Goal: Navigation & Orientation: Find specific page/section

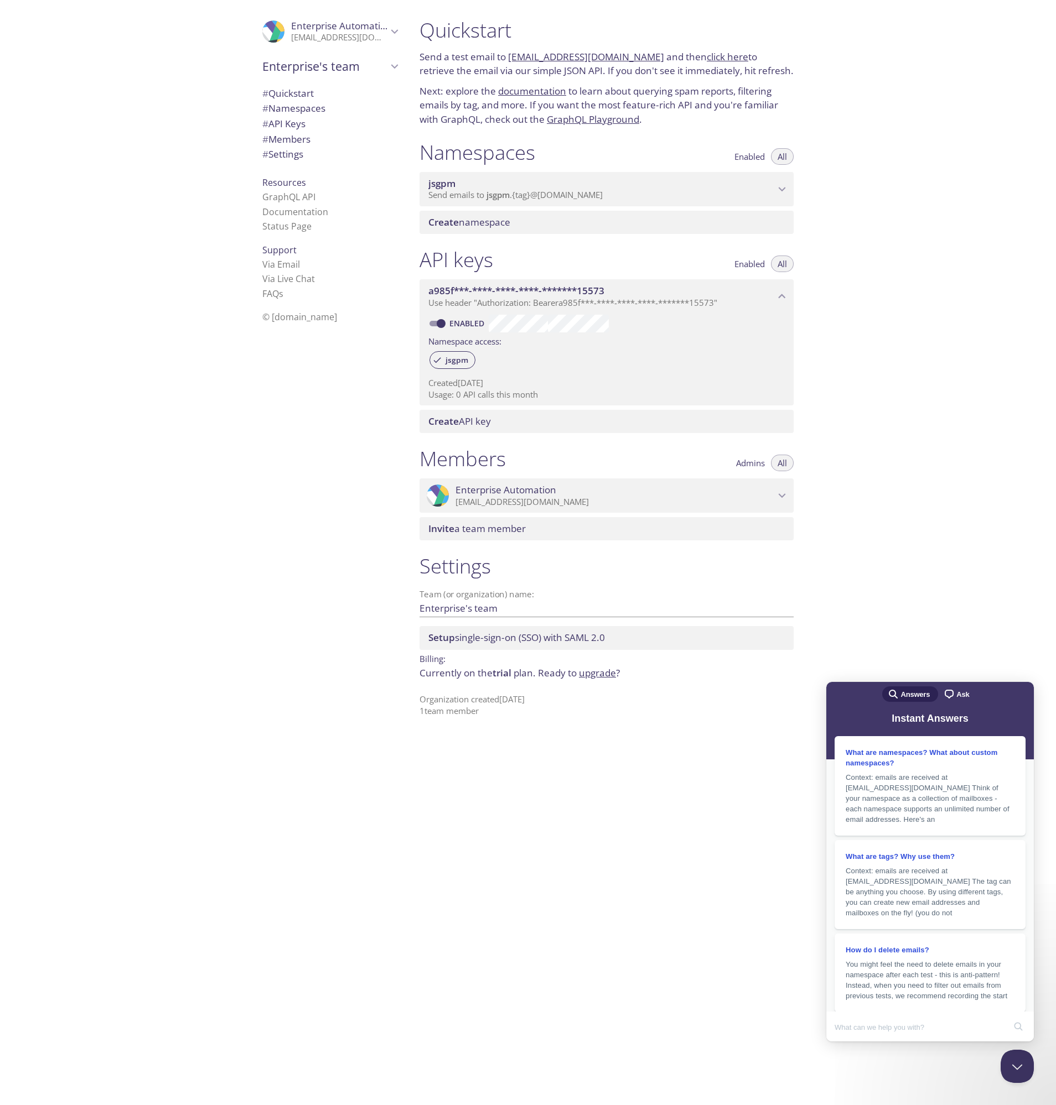
scroll to position [192, 0]
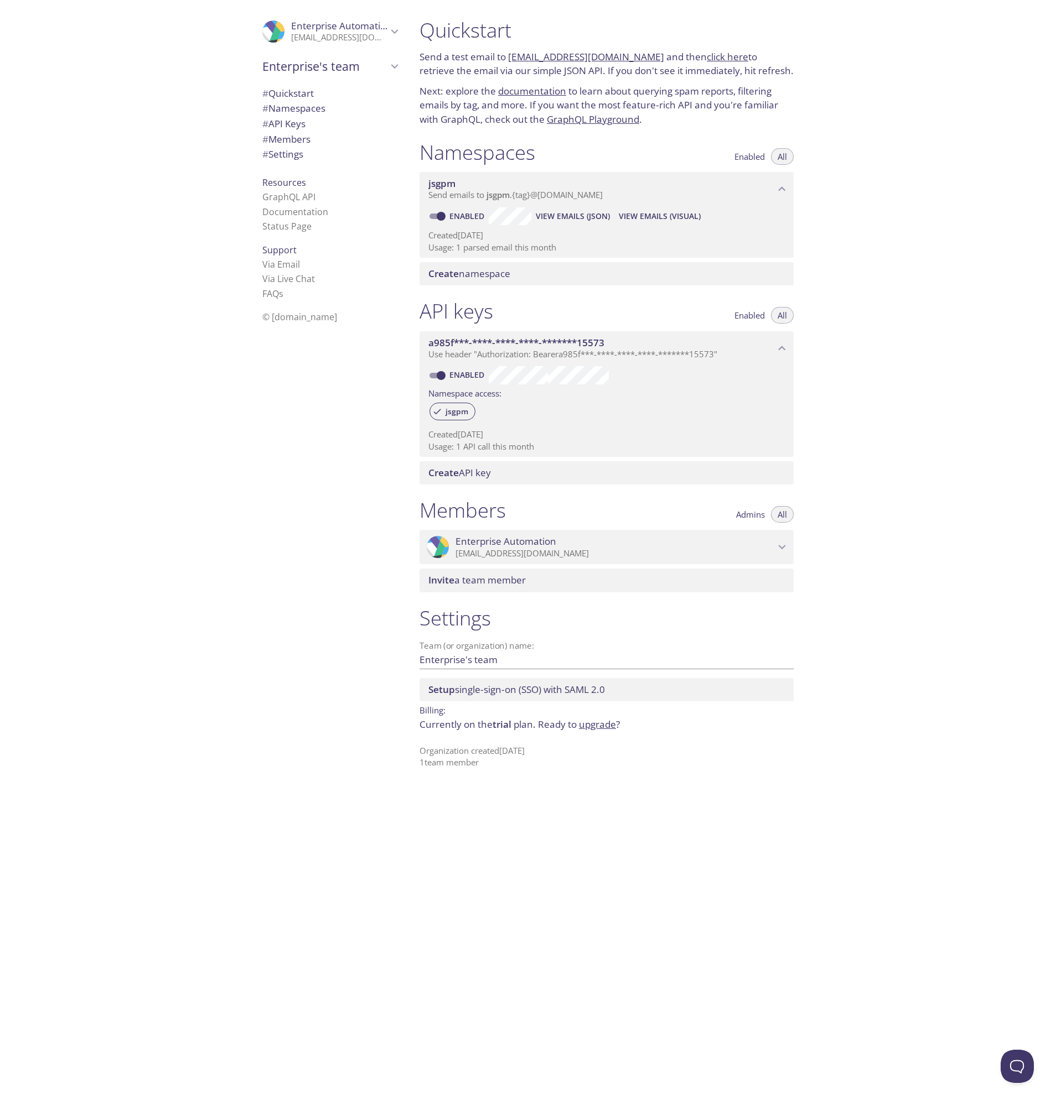
click at [391, 68] on icon "Enterprise's team" at bounding box center [394, 66] width 7 height 4
click at [387, 68] on icon "Enterprise's team" at bounding box center [394, 66] width 14 height 14
click at [387, 35] on icon "Enterprise Automation" at bounding box center [394, 31] width 14 height 14
click at [351, 29] on span "Enterprise Automation" at bounding box center [341, 25] width 101 height 13
click at [709, 57] on link "click here" at bounding box center [727, 56] width 41 height 13
